Goal: Task Accomplishment & Management: Complete application form

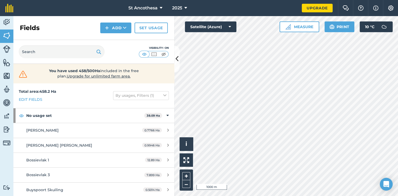
scroll to position [108, 0]
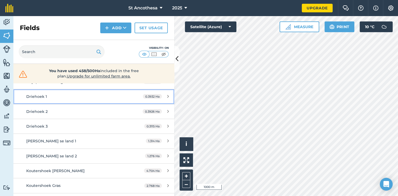
click at [81, 92] on link "Driehoek 1 0.3932 Ha" at bounding box center [93, 96] width 161 height 14
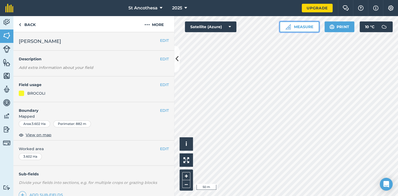
click at [289, 25] on img at bounding box center [288, 26] width 5 height 5
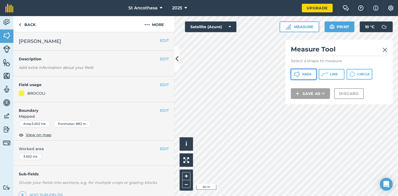
click at [302, 74] on span "Area" at bounding box center [306, 74] width 9 height 4
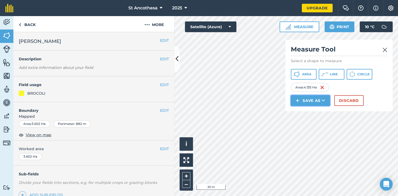
click at [311, 99] on button "Save as" at bounding box center [310, 100] width 39 height 11
click at [315, 111] on link "Field" at bounding box center [311, 113] width 38 height 12
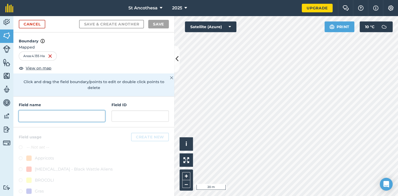
click at [53, 111] on input "text" at bounding box center [62, 116] width 86 height 11
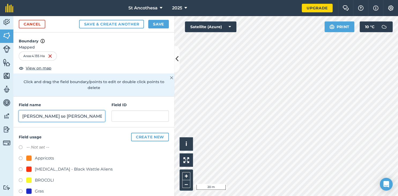
type input "[PERSON_NAME] se [PERSON_NAME]"
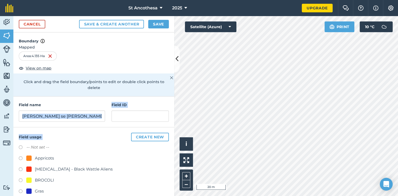
drag, startPoint x: 99, startPoint y: 153, endPoint x: 96, endPoint y: 112, distance: 40.6
click at [96, 112] on div "Boundary Mapped Area : 4.135 Ha View on map Click and drag the field boundary/p…" at bounding box center [93, 114] width 161 height 164
click at [22, 156] on label at bounding box center [23, 158] width 8 height 5
radio input "true"
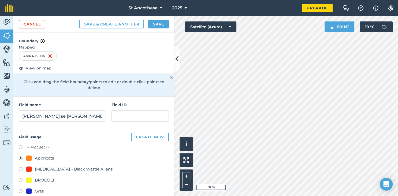
drag, startPoint x: 132, startPoint y: 163, endPoint x: 142, endPoint y: 130, distance: 34.5
click at [141, 135] on div "Field usage Create new -- Not set -- Appricots [MEDICAL_DATA] - Black Wattle Al…" at bounding box center [93, 193] width 161 height 132
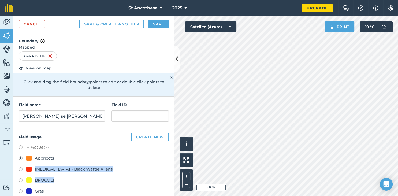
drag, startPoint x: 138, startPoint y: 175, endPoint x: 138, endPoint y: 155, distance: 20.4
click at [138, 155] on div "-- Not set -- Appricots [MEDICAL_DATA] - Black Wattle Aliens BROCOLI Gras Luser…" at bounding box center [94, 197] width 150 height 107
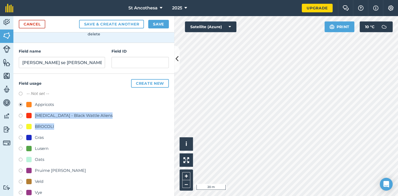
scroll to position [57, 0]
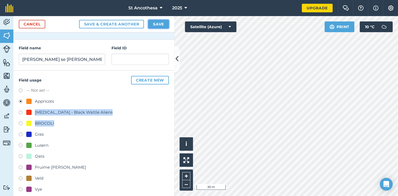
click at [160, 23] on button "Save" at bounding box center [158, 24] width 21 height 9
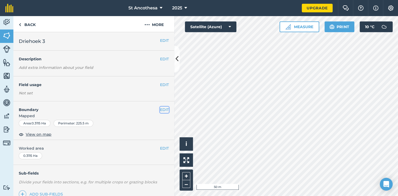
click at [165, 109] on button "EDIT" at bounding box center [164, 110] width 9 height 6
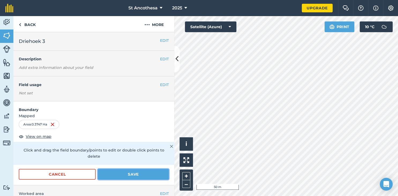
click at [120, 169] on button "Save" at bounding box center [133, 174] width 71 height 11
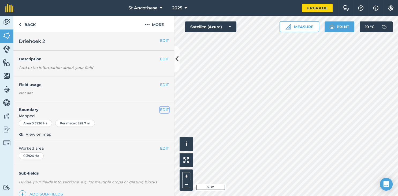
click at [166, 109] on button "EDIT" at bounding box center [164, 110] width 9 height 6
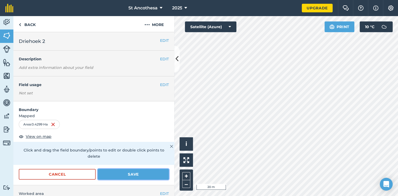
click at [134, 170] on button "Save" at bounding box center [133, 174] width 71 height 11
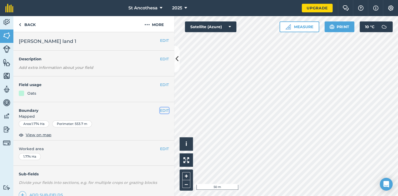
click at [164, 111] on button "EDIT" at bounding box center [164, 111] width 9 height 6
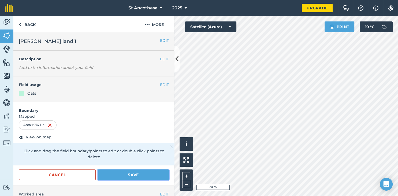
click at [152, 170] on button "Save" at bounding box center [133, 175] width 71 height 11
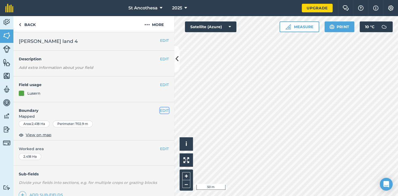
click at [163, 110] on button "EDIT" at bounding box center [164, 111] width 9 height 6
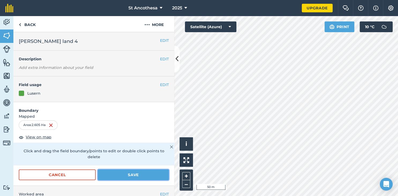
click at [140, 170] on button "Save" at bounding box center [133, 175] width 71 height 11
